Goal: Information Seeking & Learning: Find specific fact

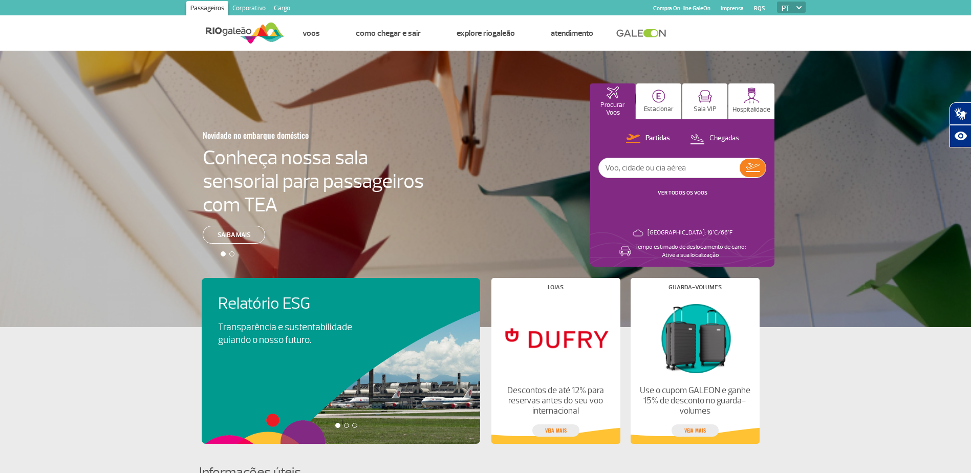
click at [82, 369] on app-card-alimentacao "Relatório ESG Transparência e sustentabilidade guiando o nosso futuro. Visa Inf…" at bounding box center [485, 385] width 971 height 117
click at [253, 8] on link "Corporativo" at bounding box center [248, 9] width 41 height 16
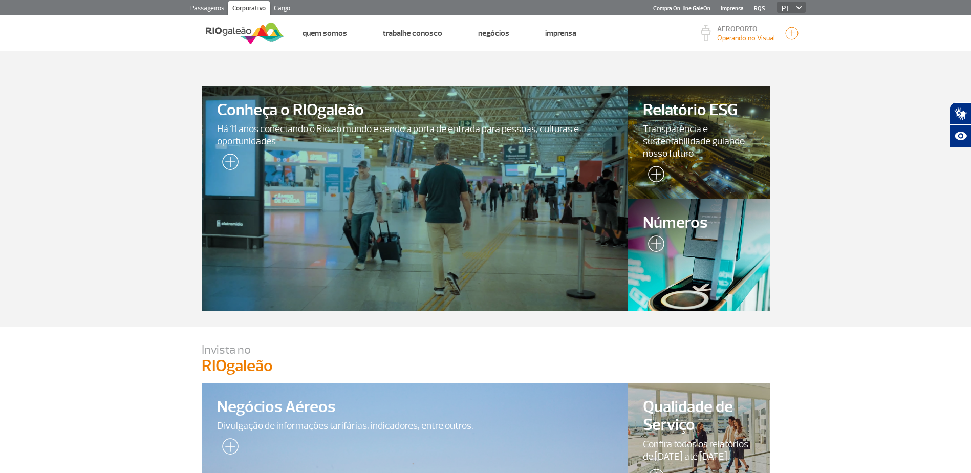
click at [657, 241] on img at bounding box center [653, 245] width 21 height 20
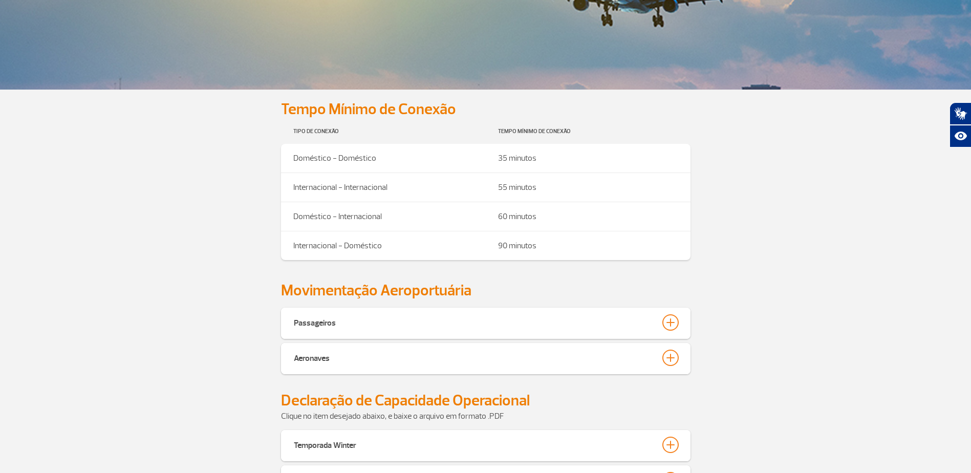
scroll to position [307, 0]
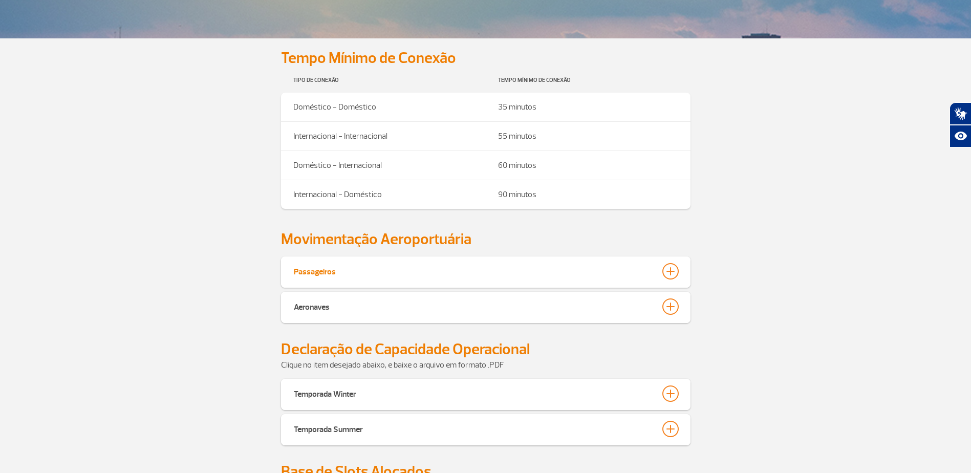
click at [310, 270] on div "Passageiros" at bounding box center [315, 270] width 42 height 14
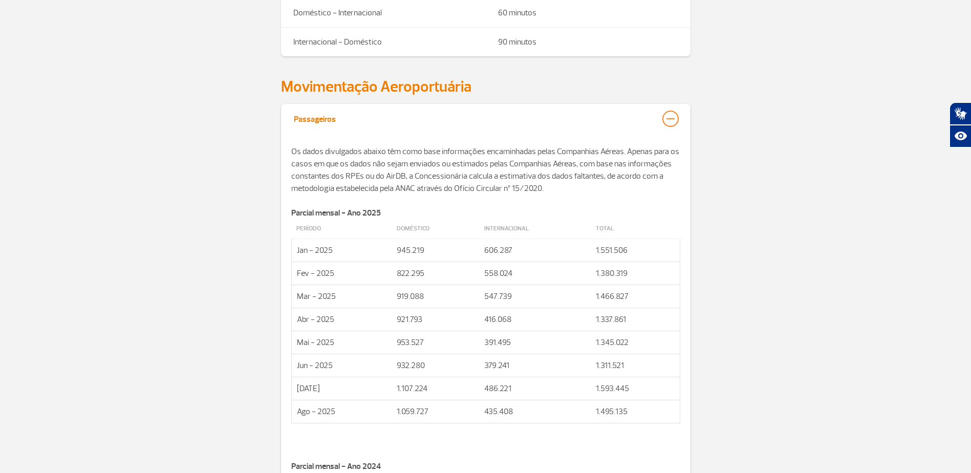
scroll to position [460, 0]
drag, startPoint x: 484, startPoint y: 409, endPoint x: 528, endPoint y: 407, distance: 44.1
click at [528, 407] on td "435.408" at bounding box center [535, 410] width 112 height 23
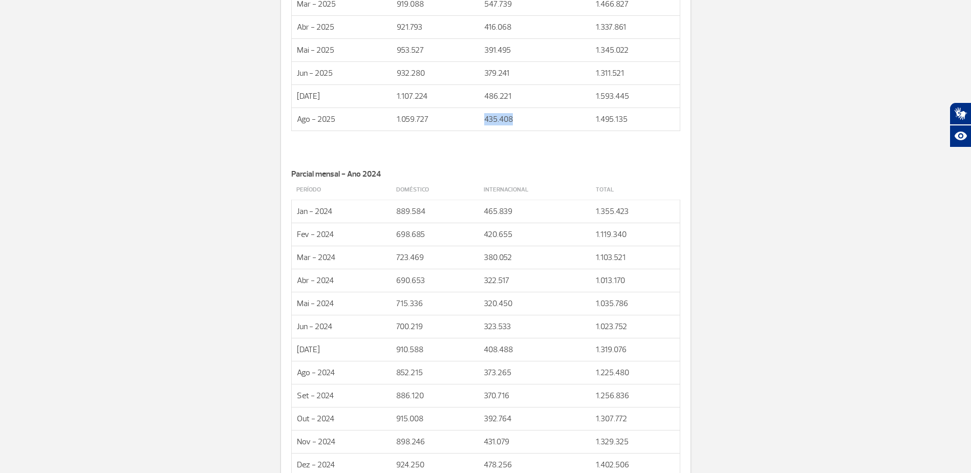
scroll to position [767, 0]
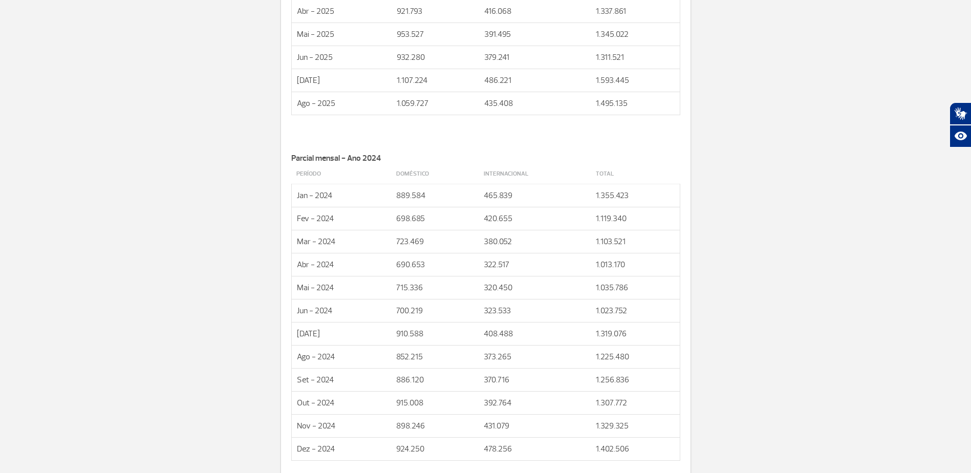
click at [493, 357] on p "373.265" at bounding box center [533, 356] width 101 height 12
copy p "373.265"
click at [492, 105] on td "435.408" at bounding box center [535, 103] width 112 height 23
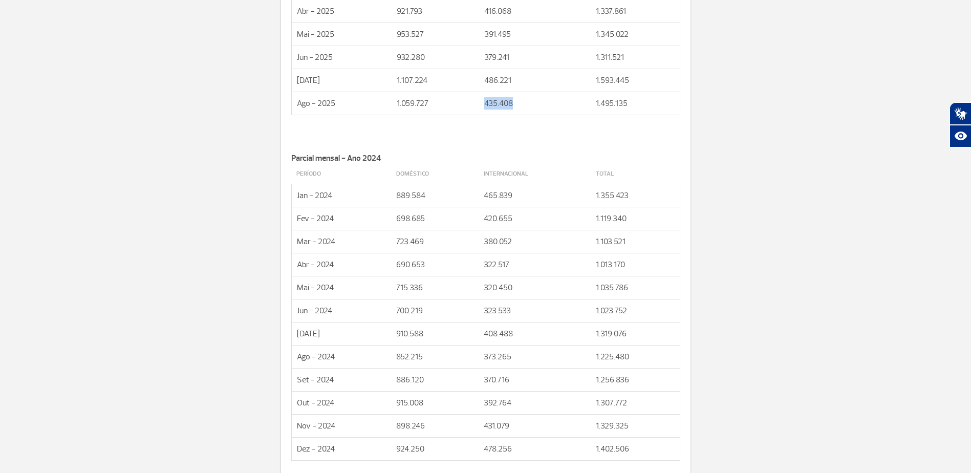
copy td "435.408"
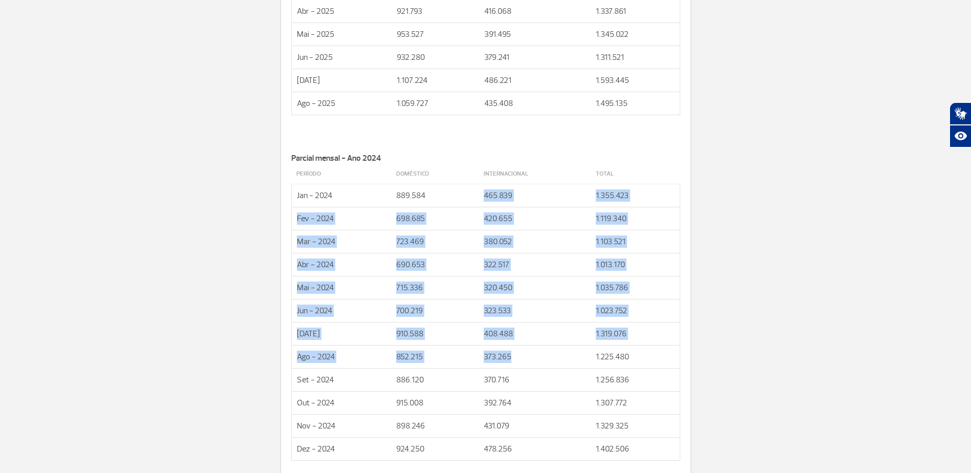
drag, startPoint x: 483, startPoint y: 194, endPoint x: 515, endPoint y: 349, distance: 158.2
click at [515, 349] on tbody "Período Doméstico Internacional Total Jan - 2024 889.584 465.839 1.355.423 Fev …" at bounding box center [485, 312] width 388 height 296
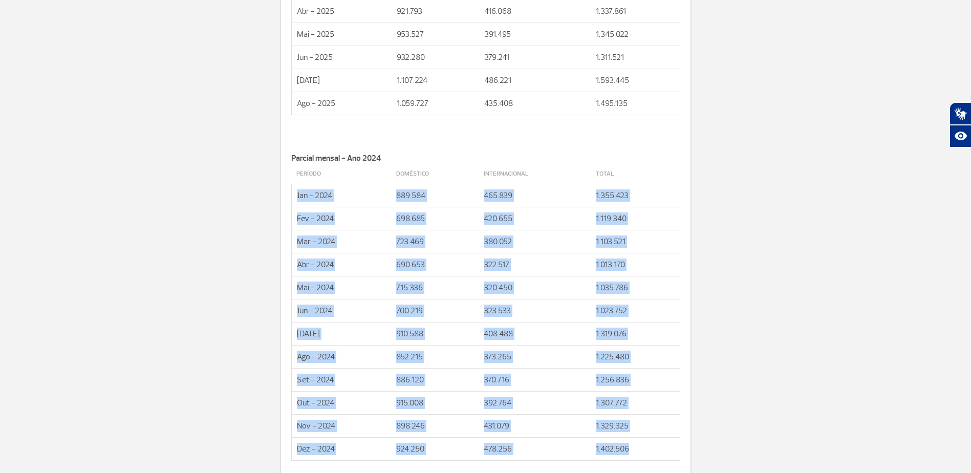
drag, startPoint x: 297, startPoint y: 196, endPoint x: 640, endPoint y: 445, distance: 423.4
click at [640, 445] on tbody "Período Doméstico Internacional Total Jan - 2024 889.584 465.839 1.355.423 Fev …" at bounding box center [485, 312] width 388 height 296
copy tbody "Jan - 2024 889.584 465.839 1.355.423 Fev - 2024 698.685 420.655 1.119.340 Mar -…"
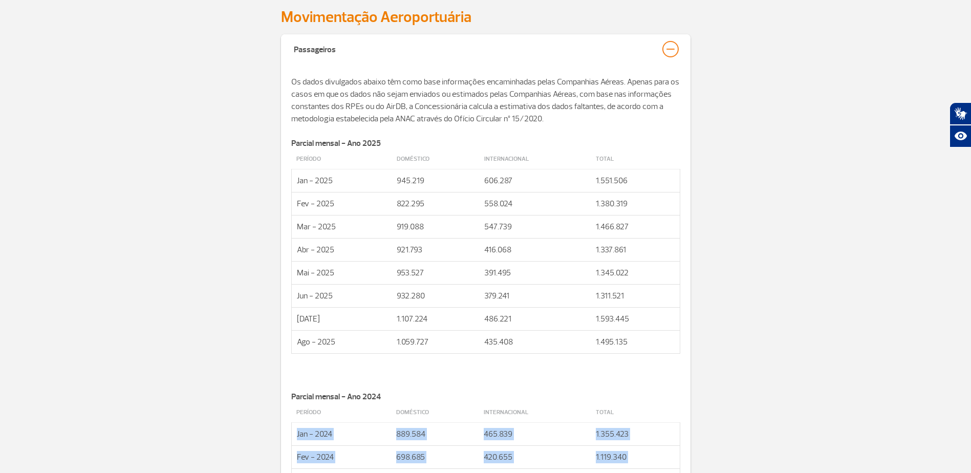
scroll to position [512, 0]
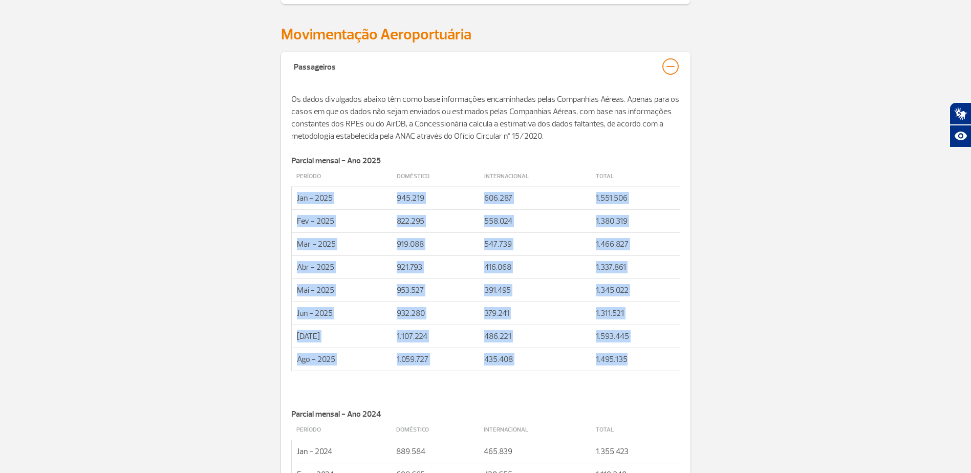
drag, startPoint x: 297, startPoint y: 197, endPoint x: 632, endPoint y: 356, distance: 371.4
click at [632, 356] on tbody "Período Doméstico Internacional Total Jan - 2025 945.219 606.287 1.551.506 Fev …" at bounding box center [485, 269] width 388 height 204
copy tbody "Jan - 2025 945.219 606.287 1.551.506 Fev - 2025 822.295 558.024 1.380.319 Mar -…"
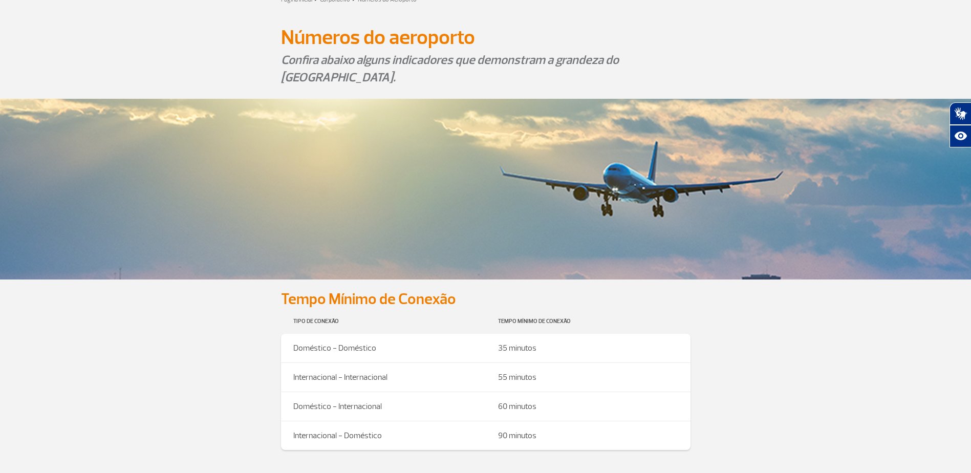
scroll to position [0, 0]
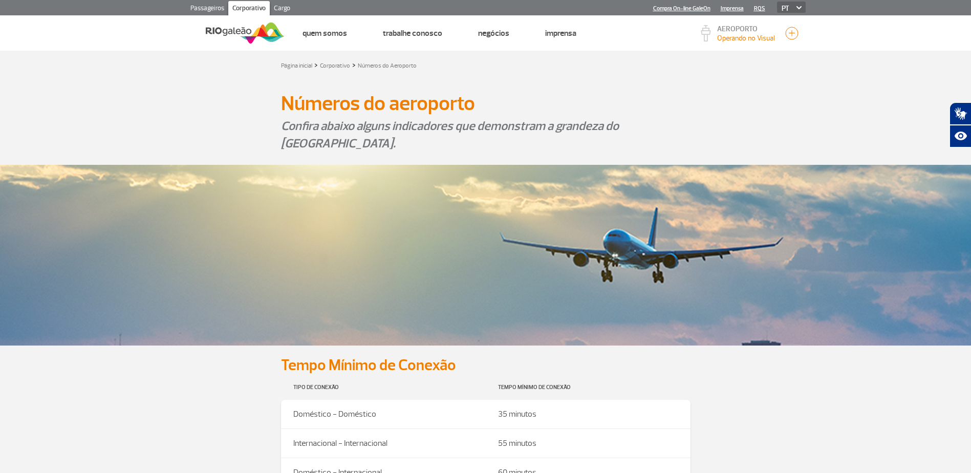
click at [693, 126] on div "Confira abaixo alguns indicadores que demonstram a grandeza do [GEOGRAPHIC_DATA…" at bounding box center [486, 134] width 568 height 35
